Goal: Task Accomplishment & Management: Manage account settings

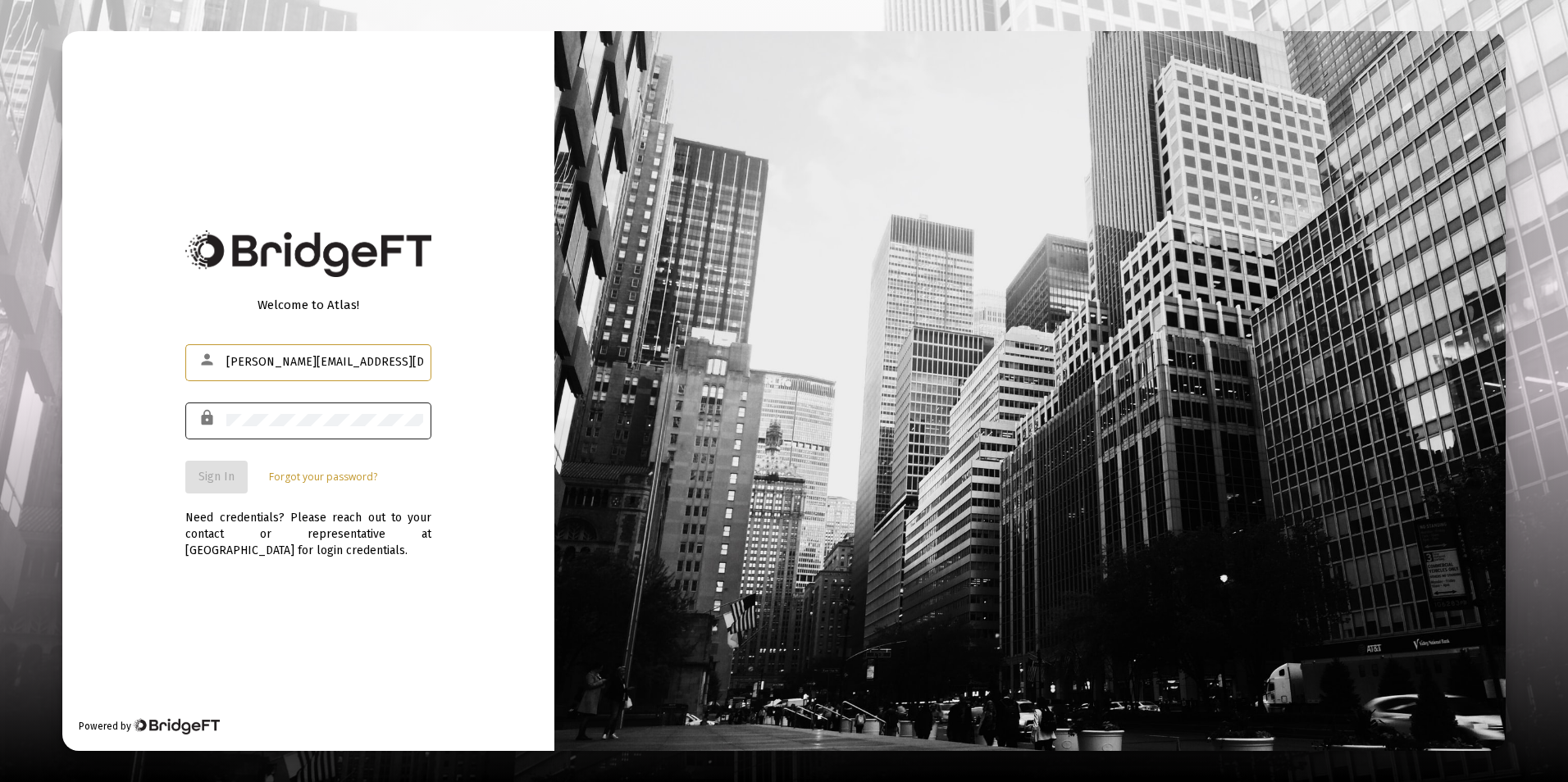
type input "[PERSON_NAME][EMAIL_ADDRESS][DOMAIN_NAME]"
click at [210, 484] on span "Sign In" at bounding box center [216, 476] width 36 height 14
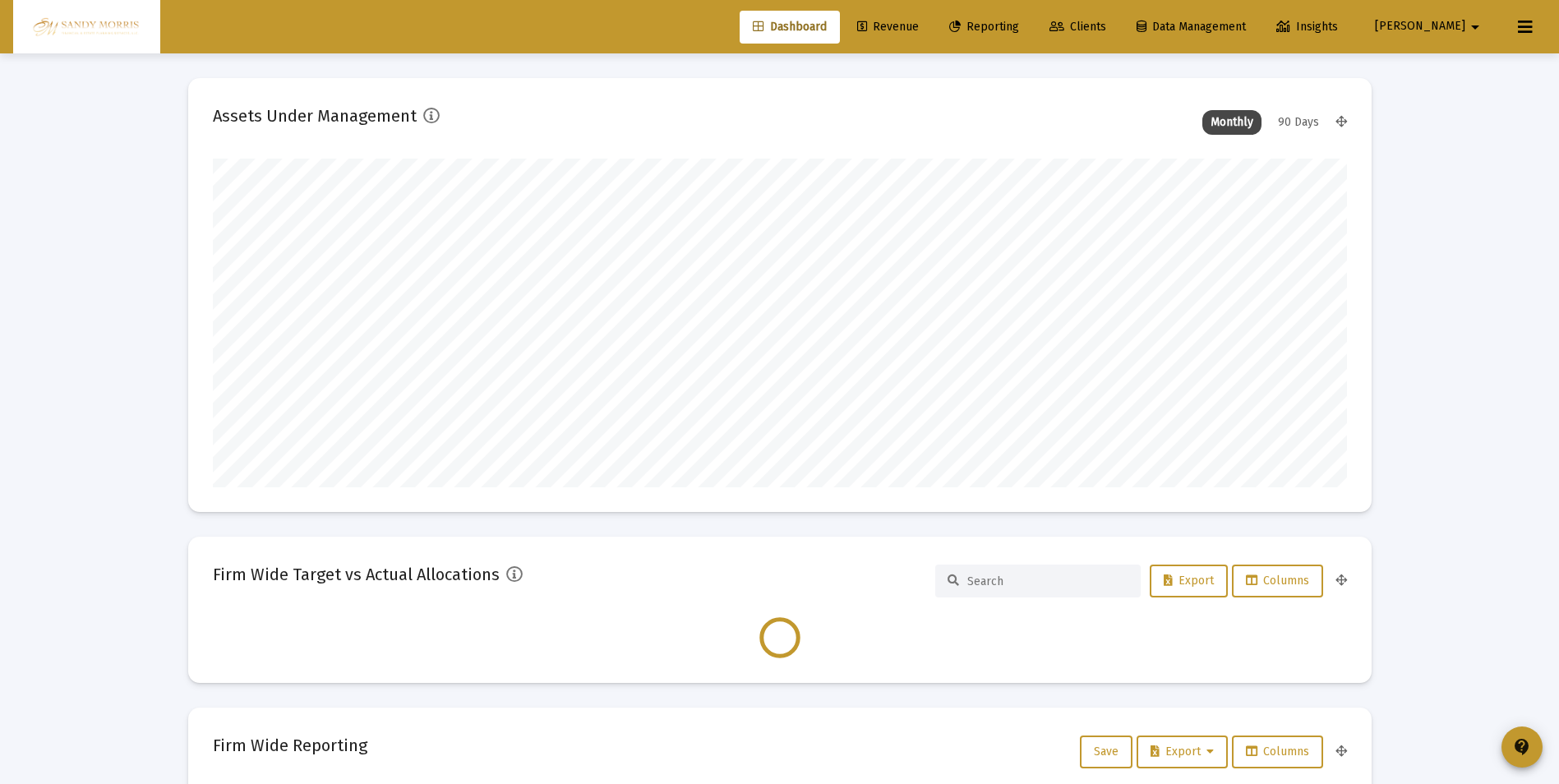
scroll to position [329, 1135]
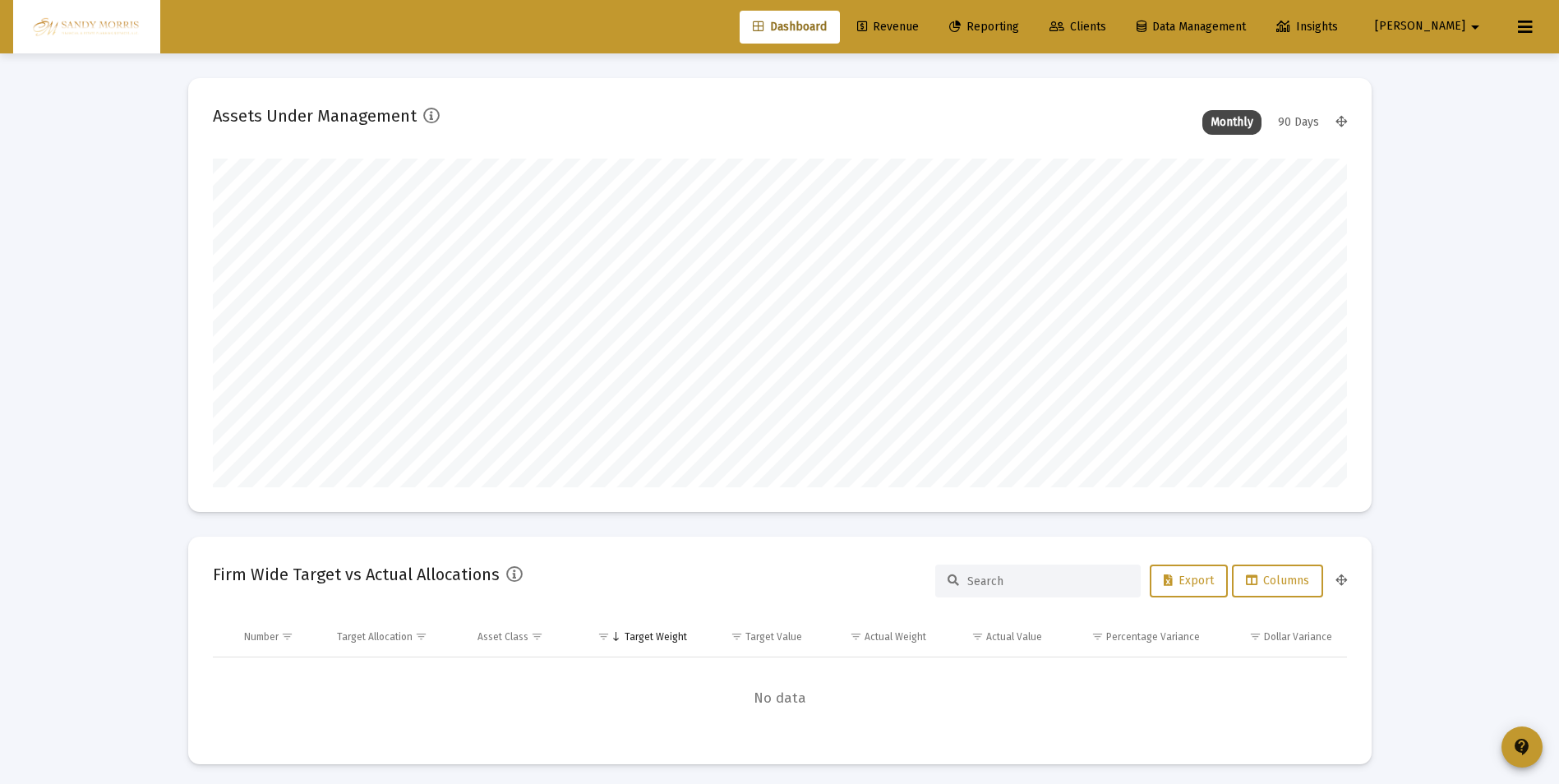
click at [919, 27] on span "Revenue" at bounding box center [888, 26] width 62 height 14
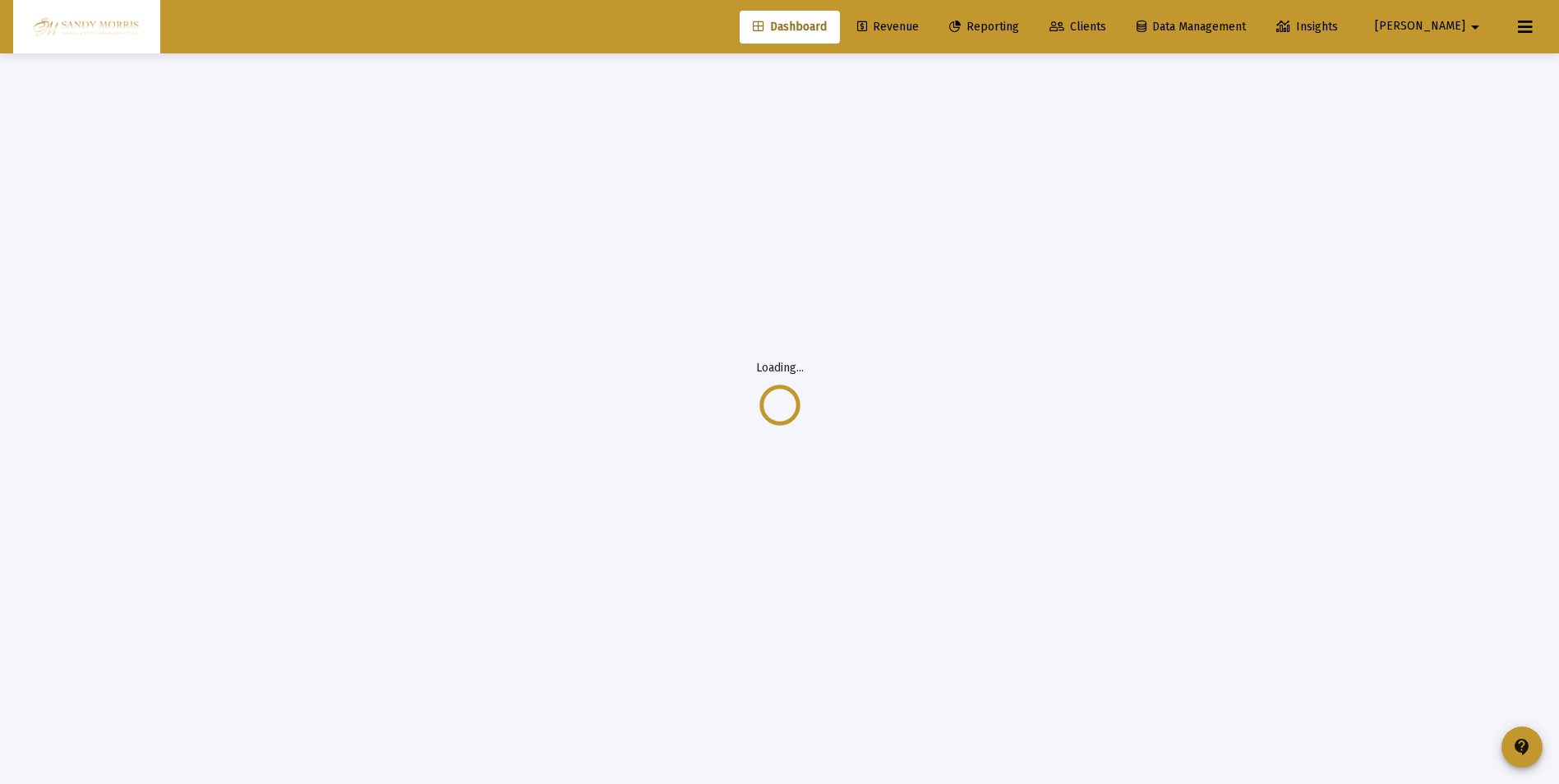
scroll to position [53, 0]
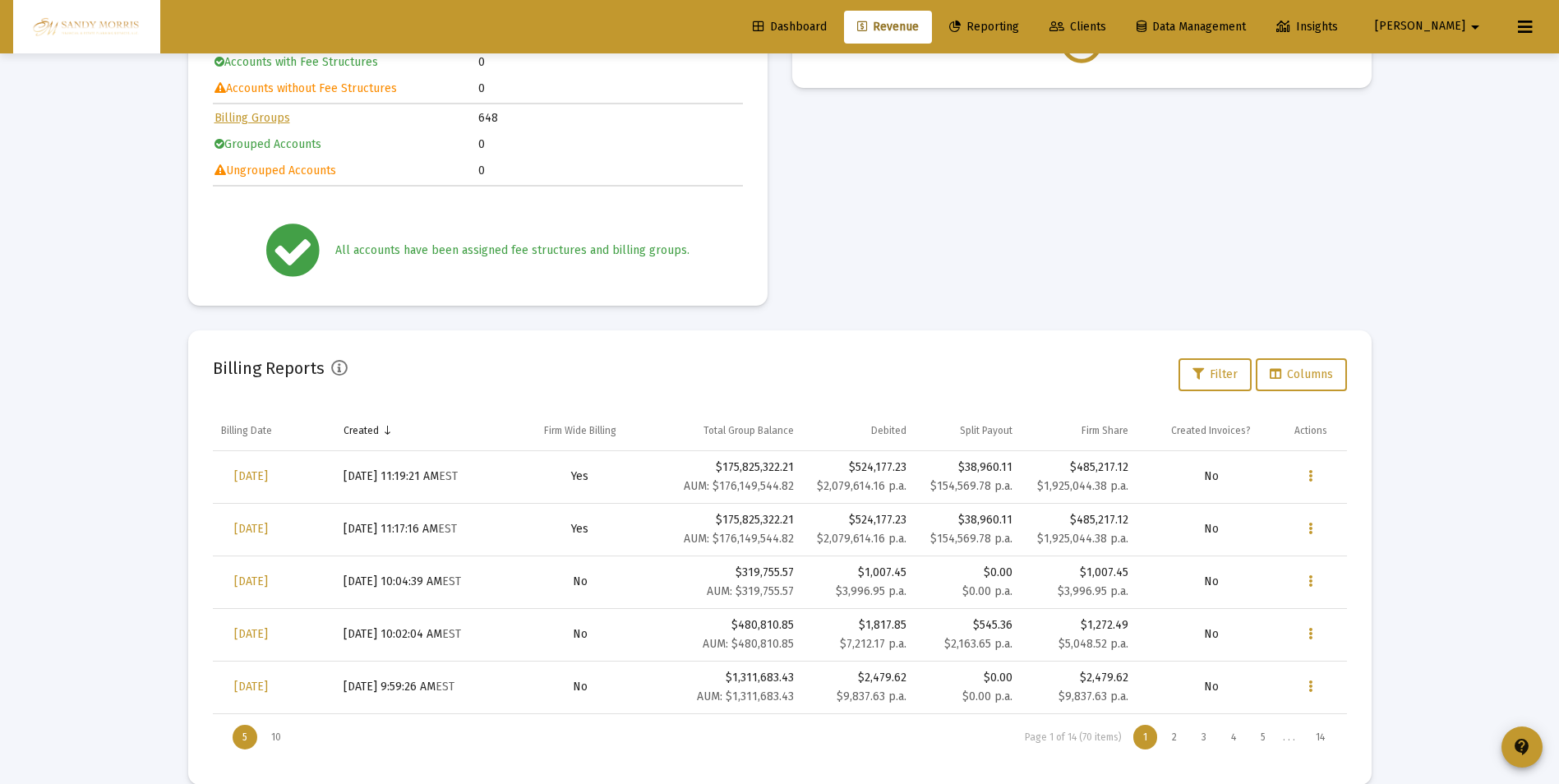
scroll to position [239, 0]
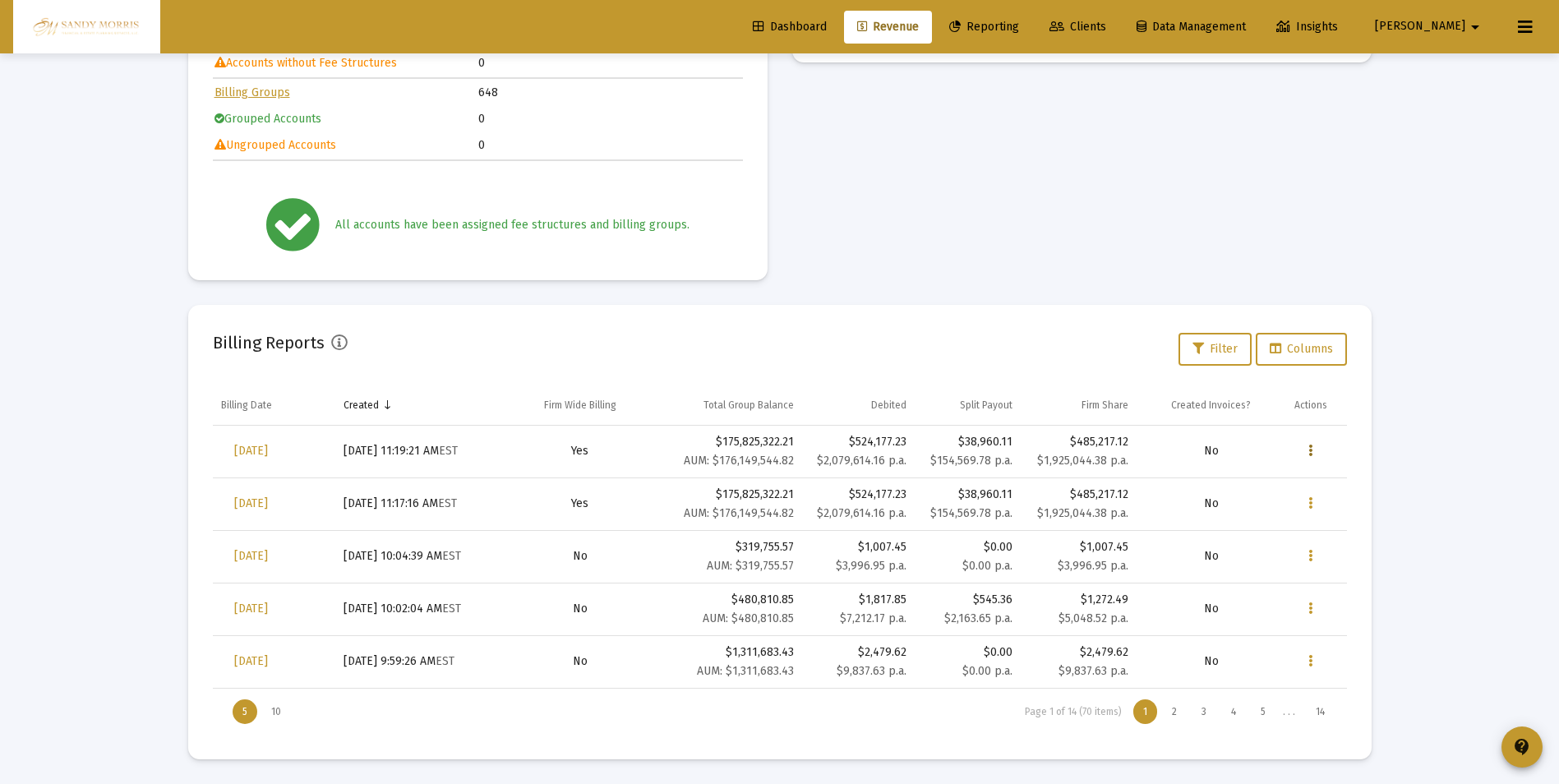
click at [1311, 449] on icon "Data grid" at bounding box center [1310, 450] width 4 height 20
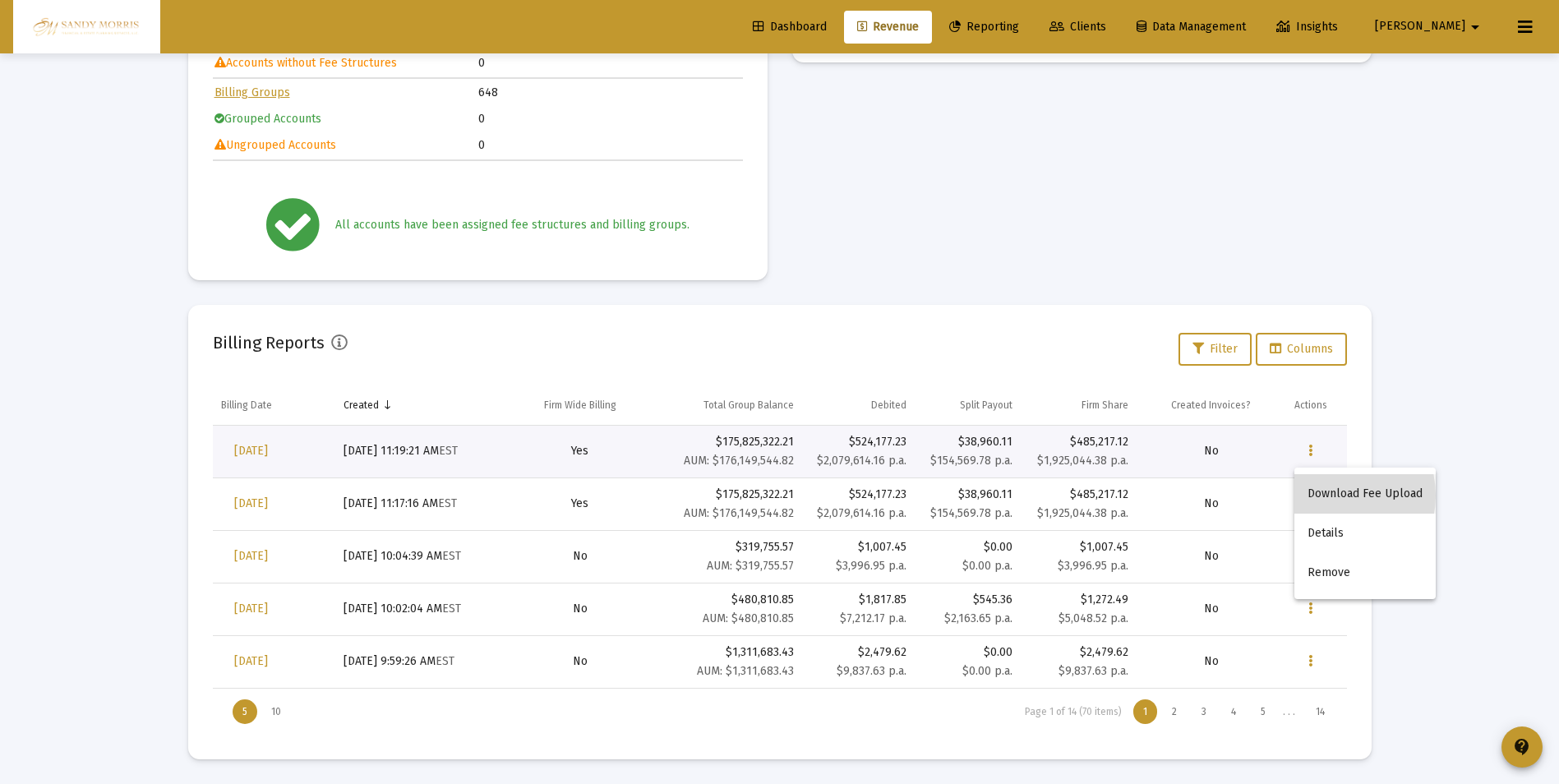
click at [1331, 495] on button "Download Fee Upload" at bounding box center [1365, 493] width 141 height 39
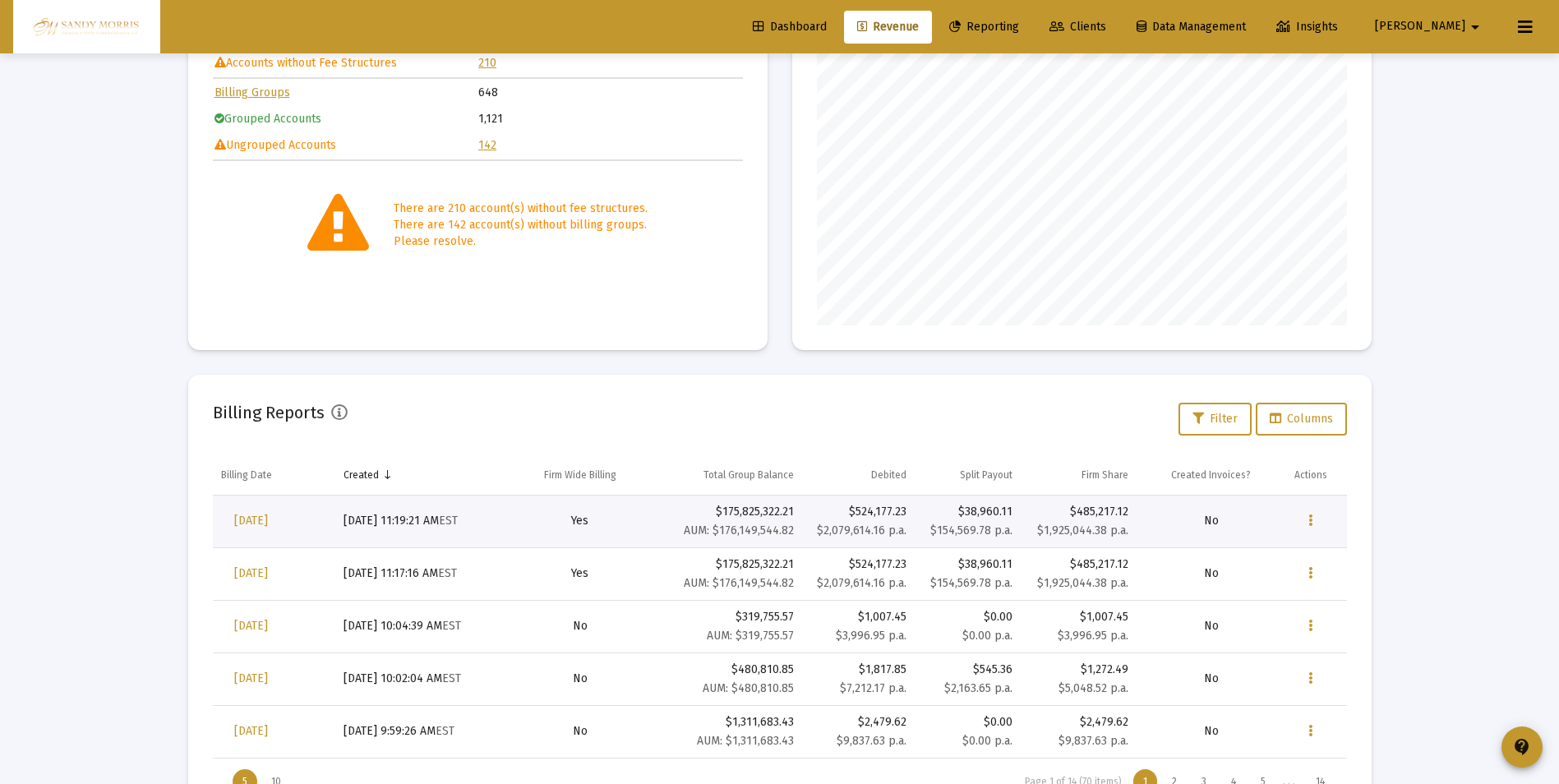
scroll to position [329, 530]
click at [827, 22] on span "Dashboard" at bounding box center [790, 26] width 74 height 14
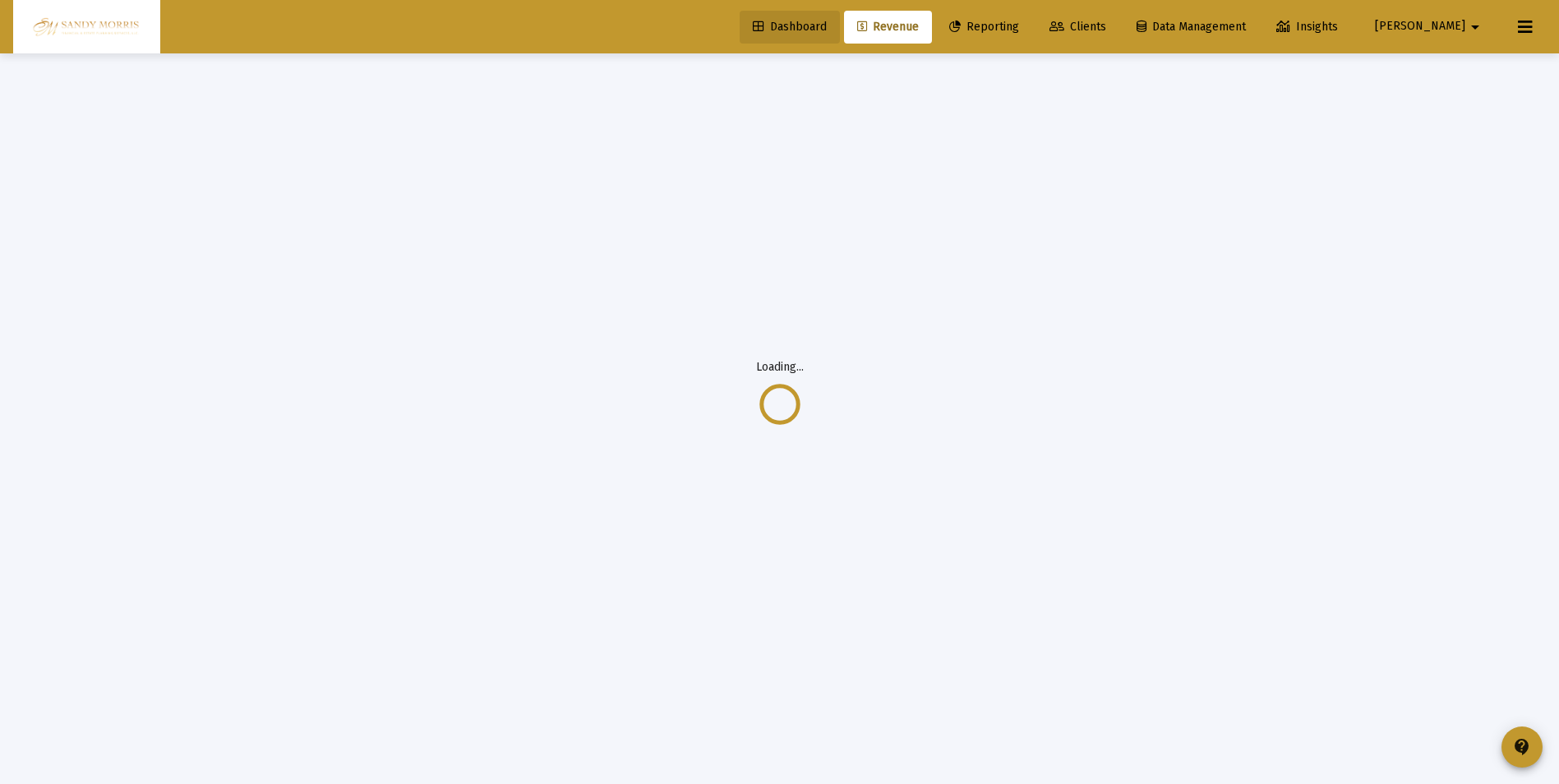
scroll to position [53, 0]
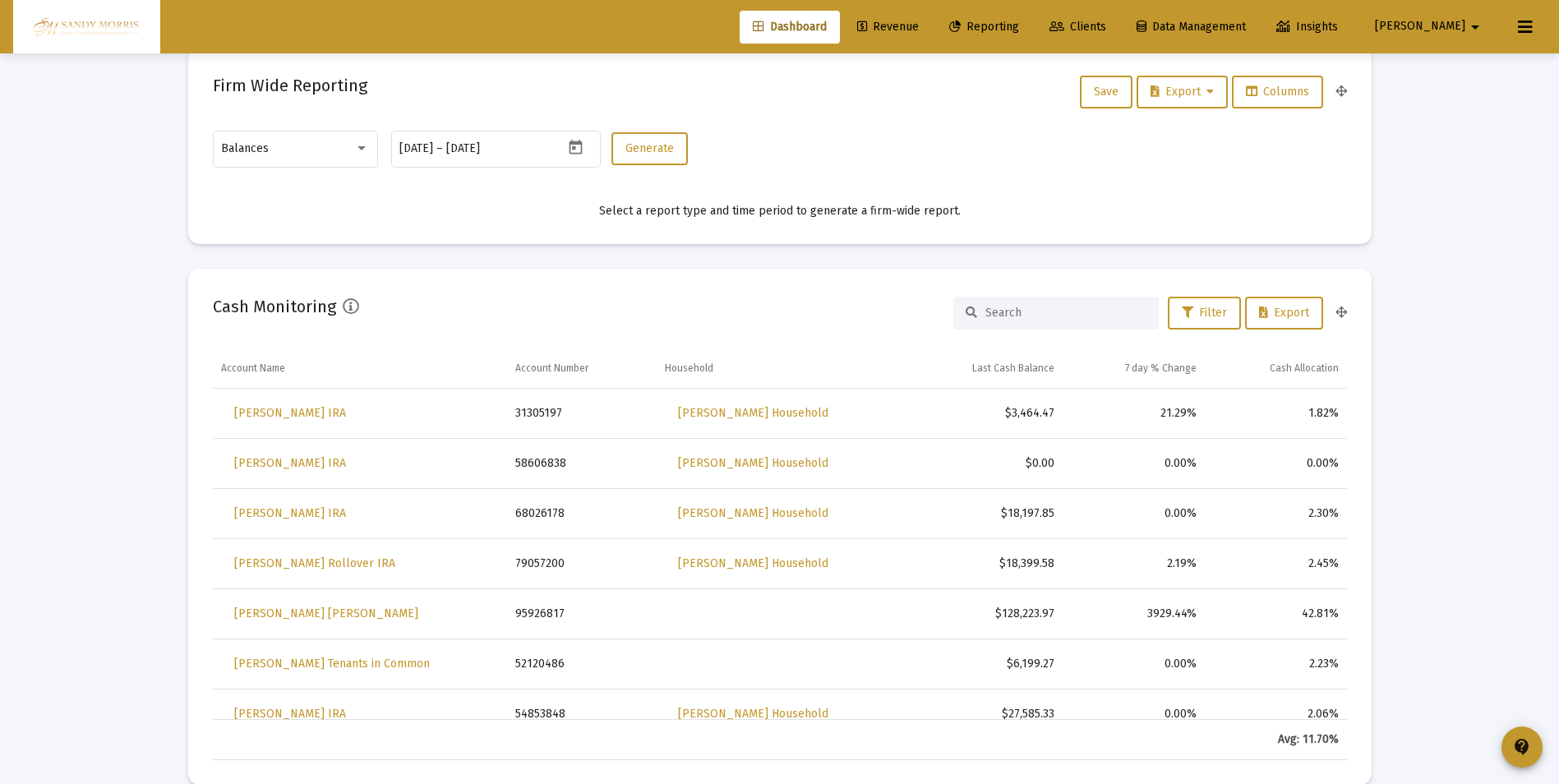
scroll to position [740, 0]
click at [919, 25] on span "Revenue" at bounding box center [888, 26] width 62 height 14
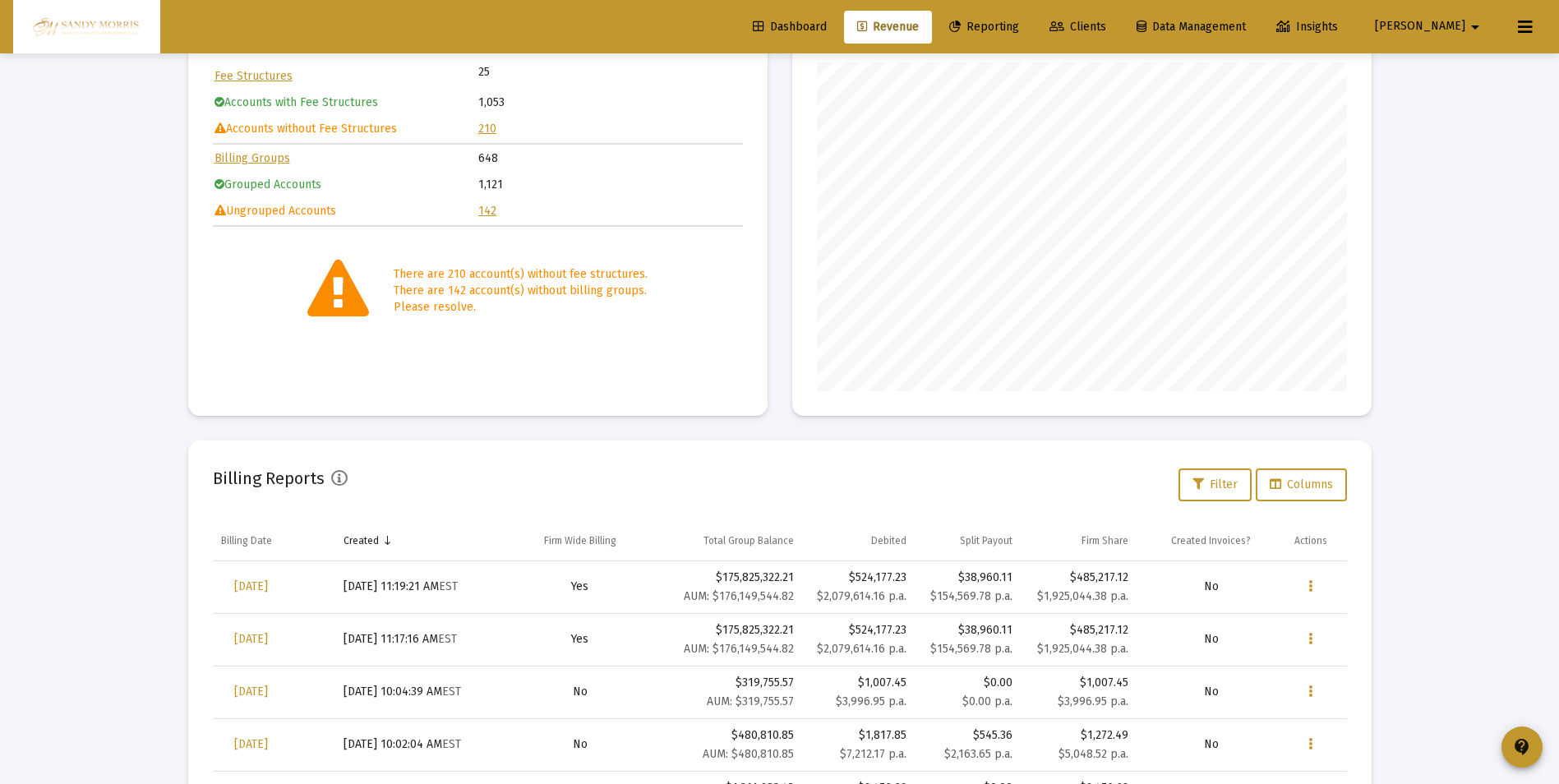
scroll to position [309, 0]
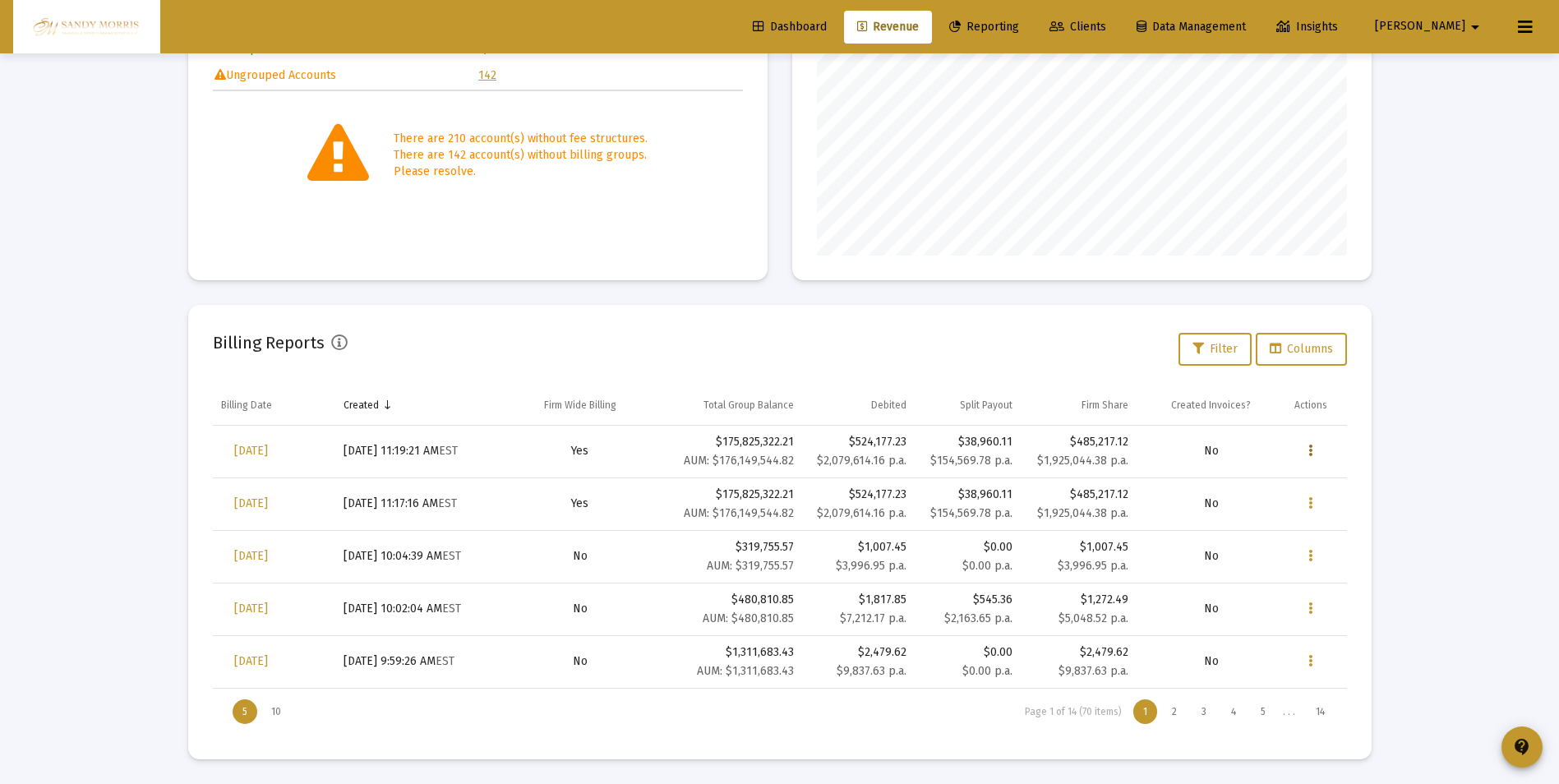
click at [1311, 453] on icon "Data grid" at bounding box center [1310, 450] width 4 height 20
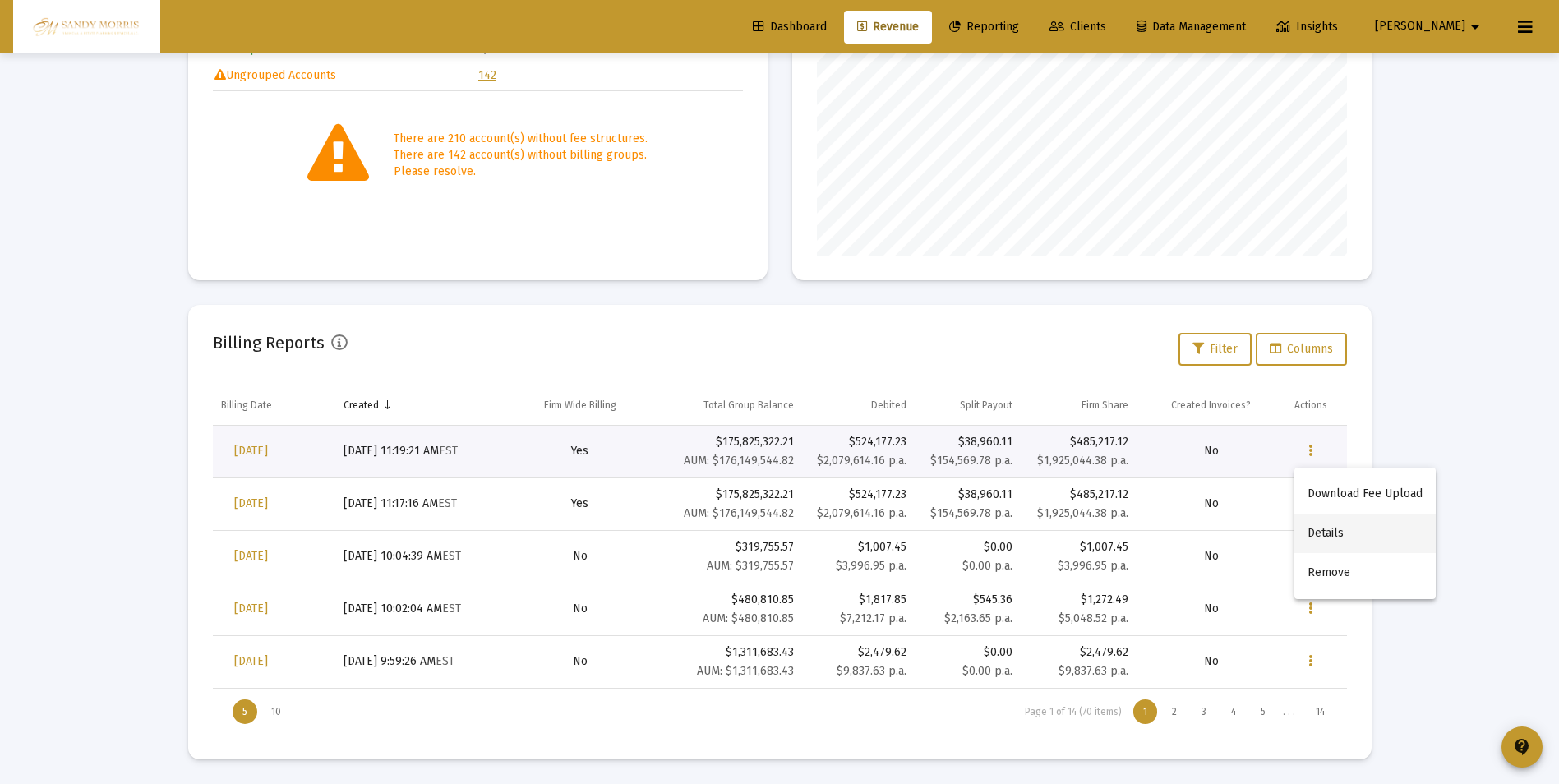
click at [1347, 528] on button "Details" at bounding box center [1365, 534] width 141 height 39
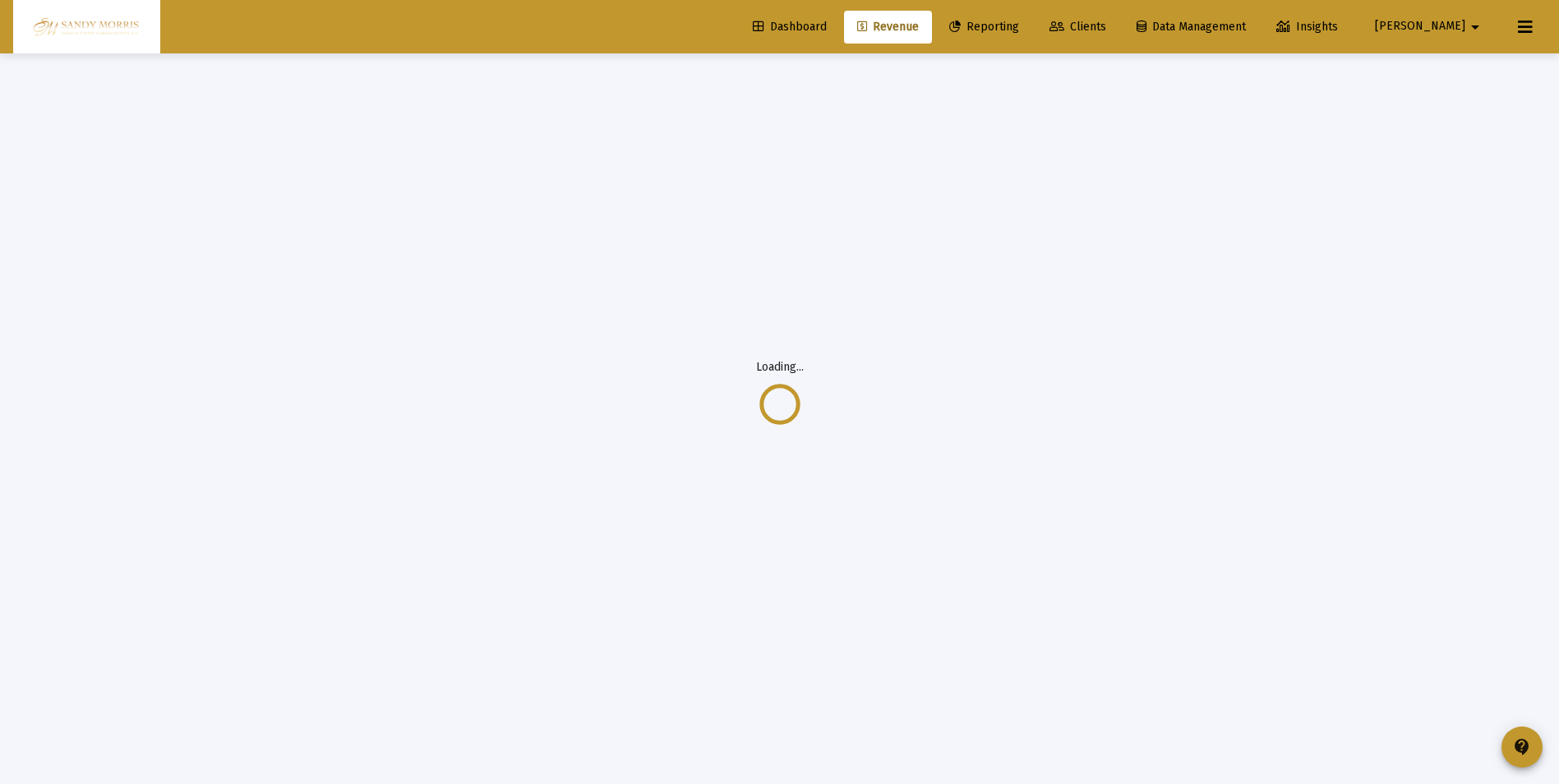
scroll to position [53, 0]
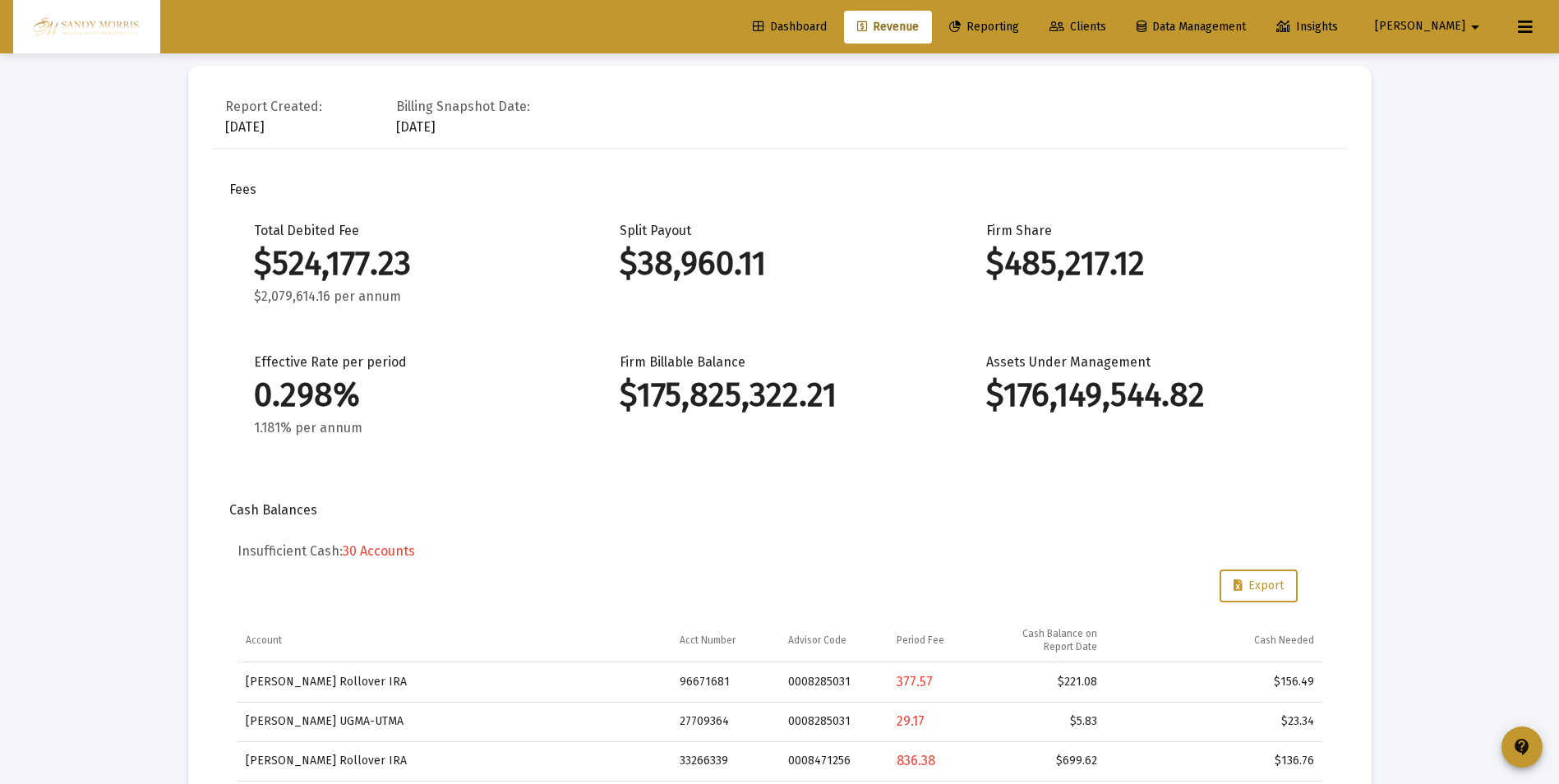
scroll to position [2367, 0]
click at [827, 25] on span "Dashboard" at bounding box center [790, 26] width 74 height 14
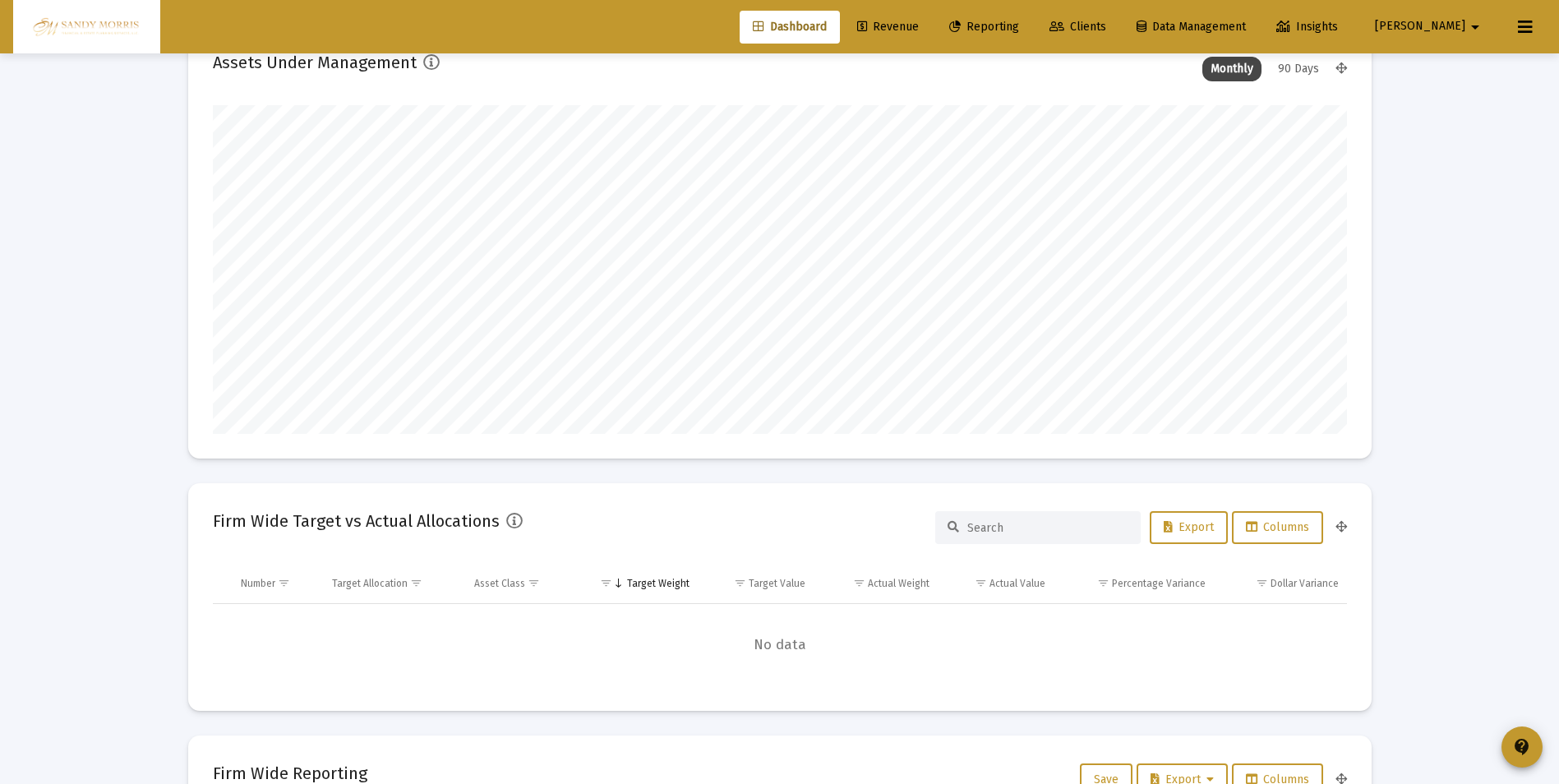
scroll to position [329, 610]
click at [1107, 26] on span "Clients" at bounding box center [1078, 26] width 57 height 14
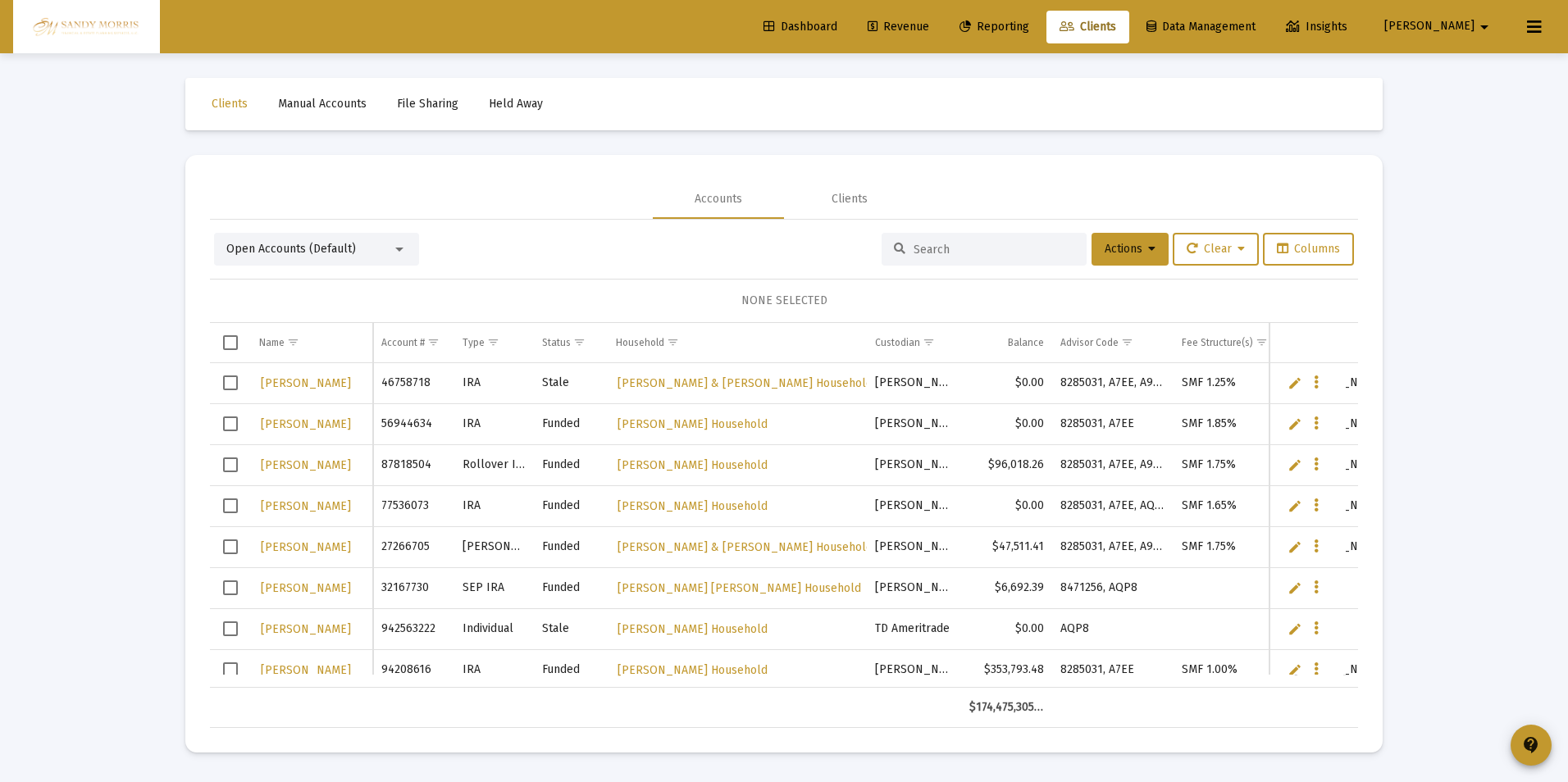
click at [997, 252] on input at bounding box center [994, 249] width 160 height 14
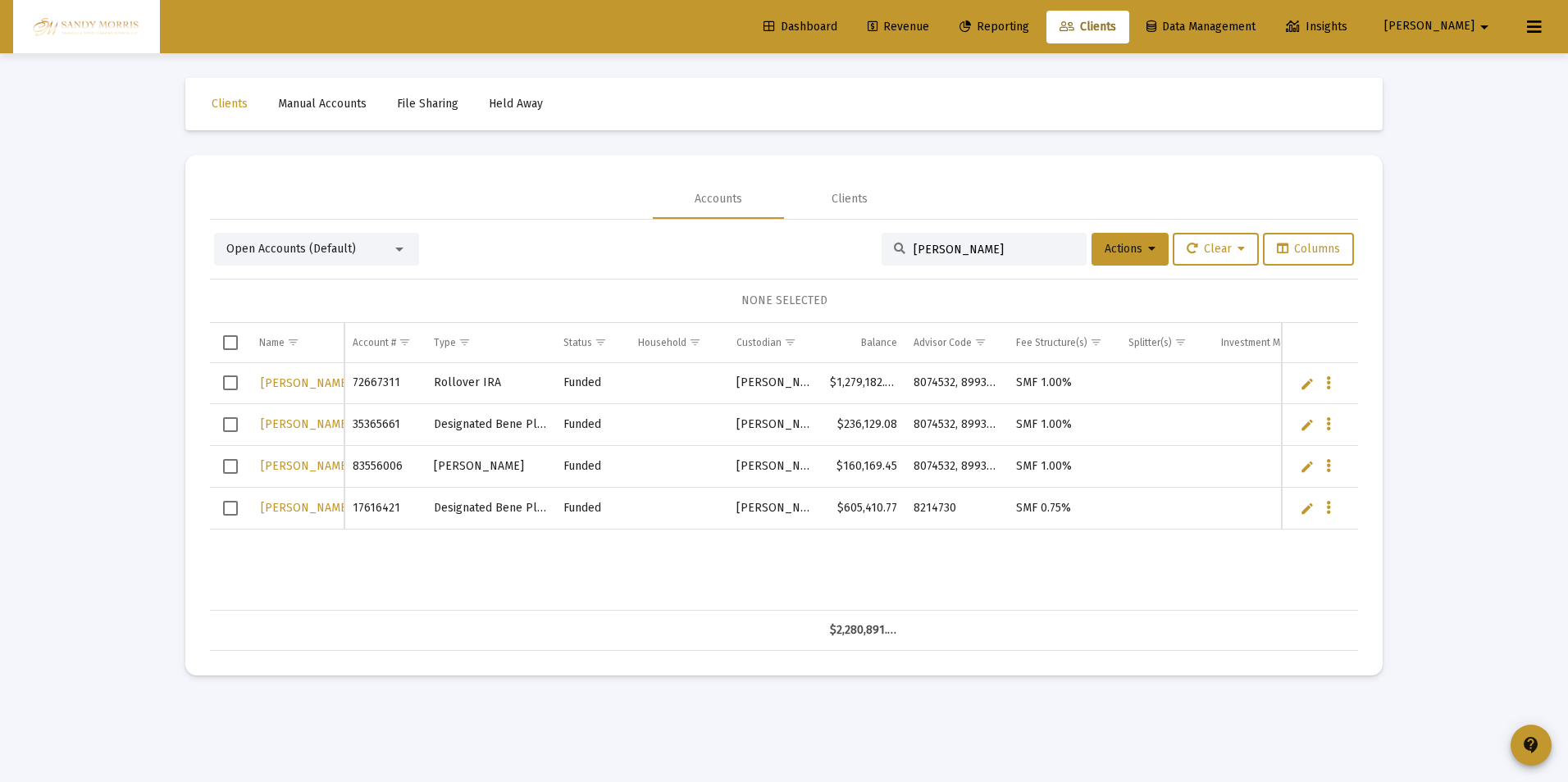
type input "[PERSON_NAME]"
click at [837, 21] on span "Dashboard" at bounding box center [800, 26] width 74 height 14
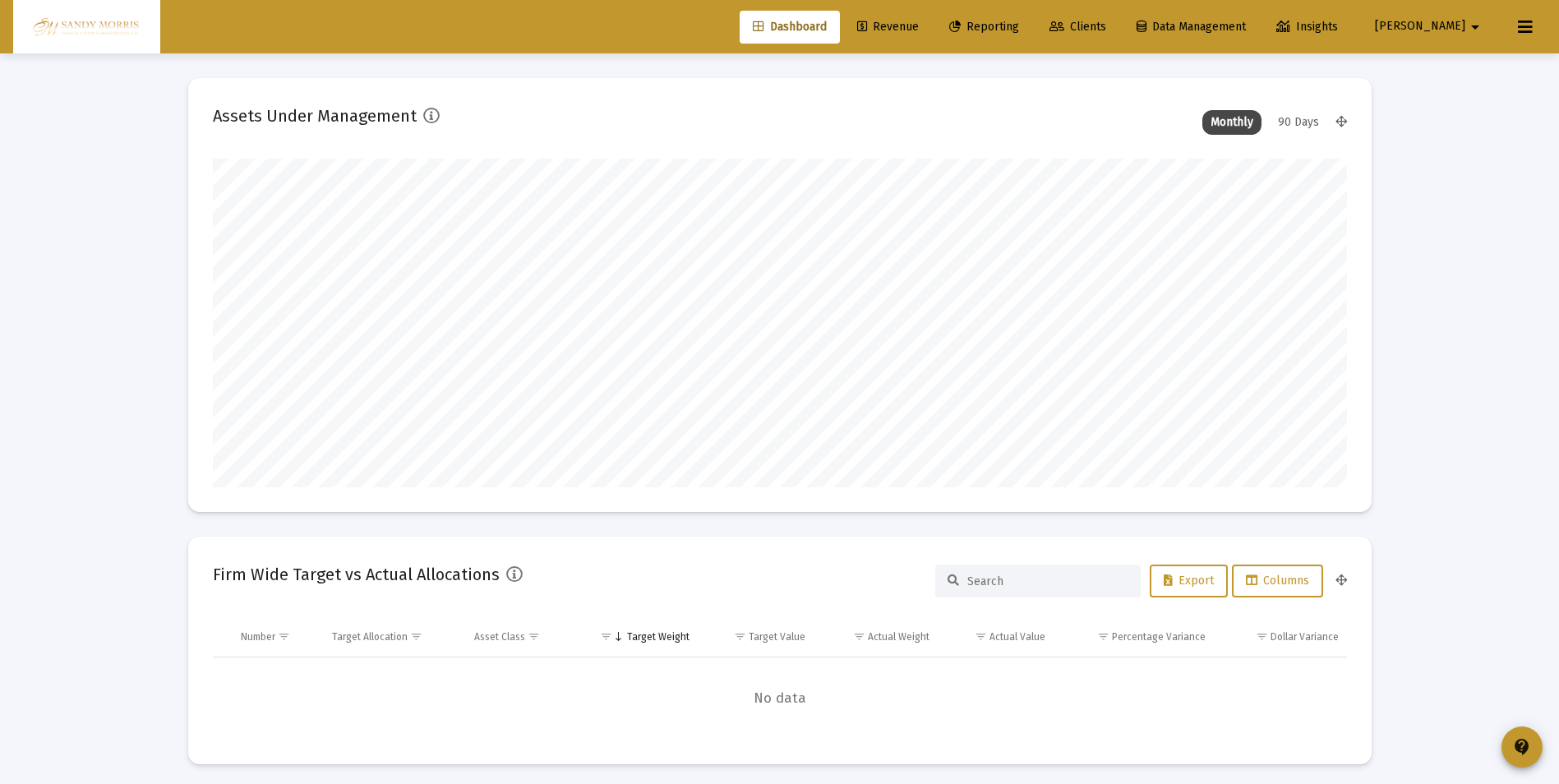
scroll to position [329, 610]
click at [1455, 20] on span "[PERSON_NAME]" at bounding box center [1420, 26] width 91 height 14
click at [1466, 112] on button "Logout" at bounding box center [1466, 109] width 98 height 39
